Goal: Task Accomplishment & Management: Use online tool/utility

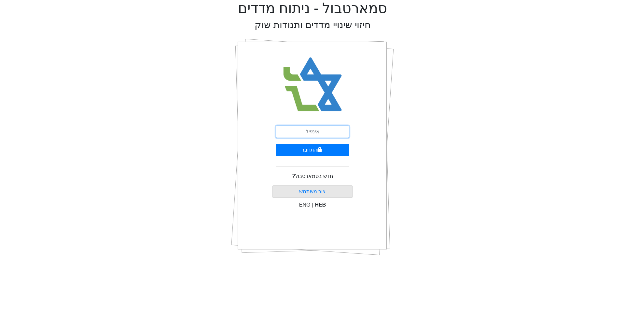
click at [300, 130] on input "email" at bounding box center [313, 132] width 74 height 12
click at [327, 134] on input "email" at bounding box center [313, 132] width 74 height 12
type input "[EMAIL_ADDRESS][DOMAIN_NAME]"
click at [307, 148] on button "התחבר" at bounding box center [313, 150] width 74 height 12
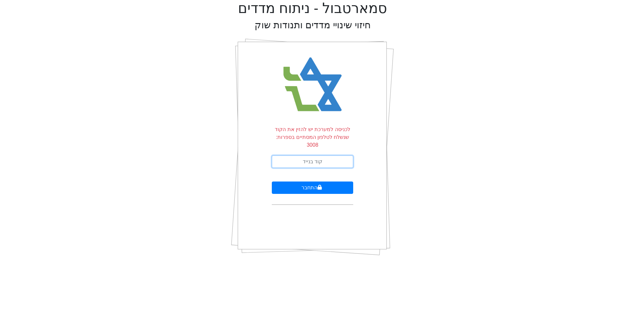
click at [301, 156] on input "text" at bounding box center [312, 162] width 81 height 12
click at [327, 156] on input "text" at bounding box center [312, 162] width 81 height 12
type input "830429"
click at [306, 182] on button "התחבר" at bounding box center [312, 188] width 81 height 12
